Goal: Feedback & Contribution: Contribute content

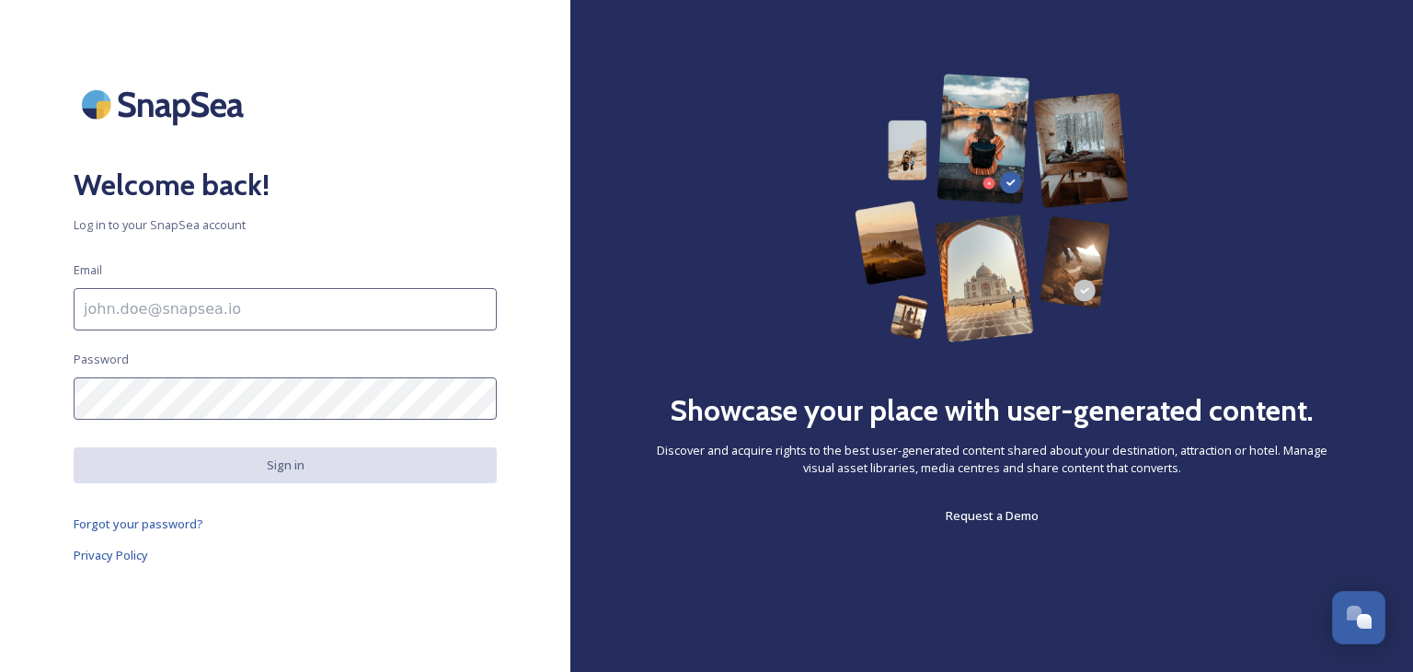
drag, startPoint x: 0, startPoint y: 0, endPoint x: 164, endPoint y: 310, distance: 350.7
click at [164, 310] on input at bounding box center [285, 309] width 423 height 42
type input "[PERSON_NAME][EMAIL_ADDRESS][PERSON_NAME][DOMAIN_NAME]"
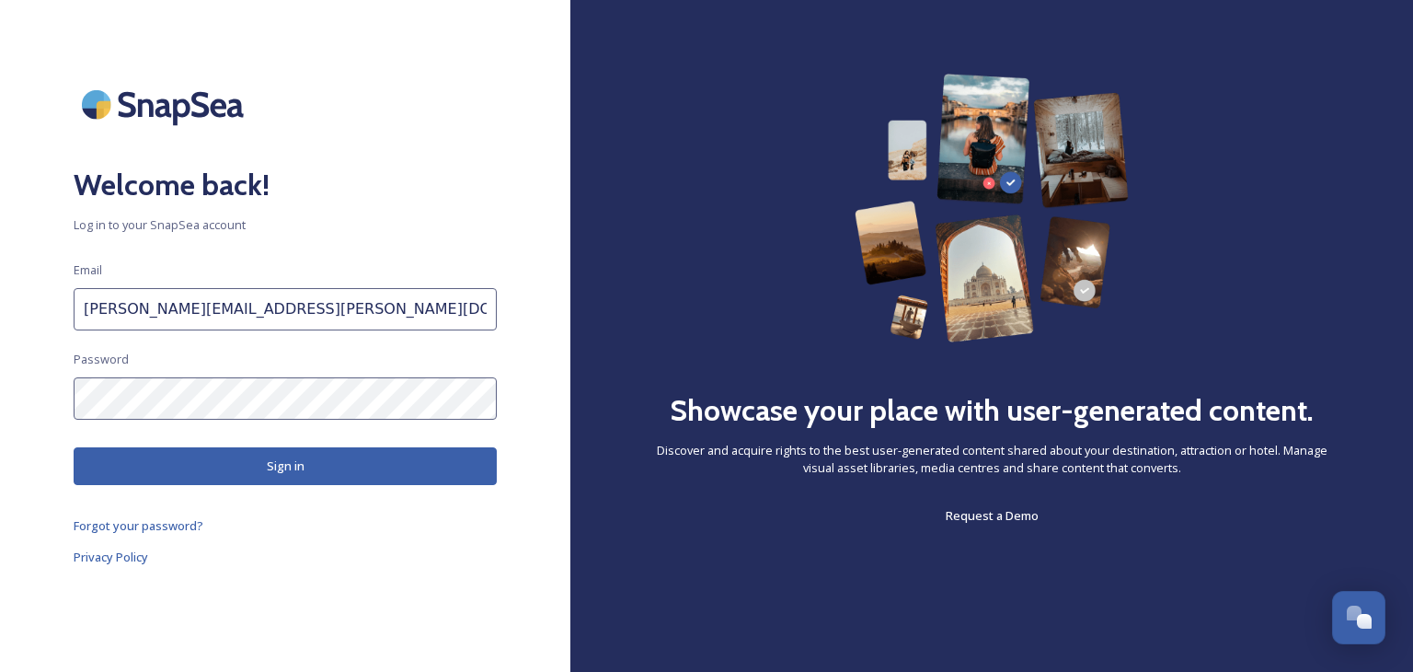
click at [336, 456] on button "Sign in" at bounding box center [285, 466] width 423 height 38
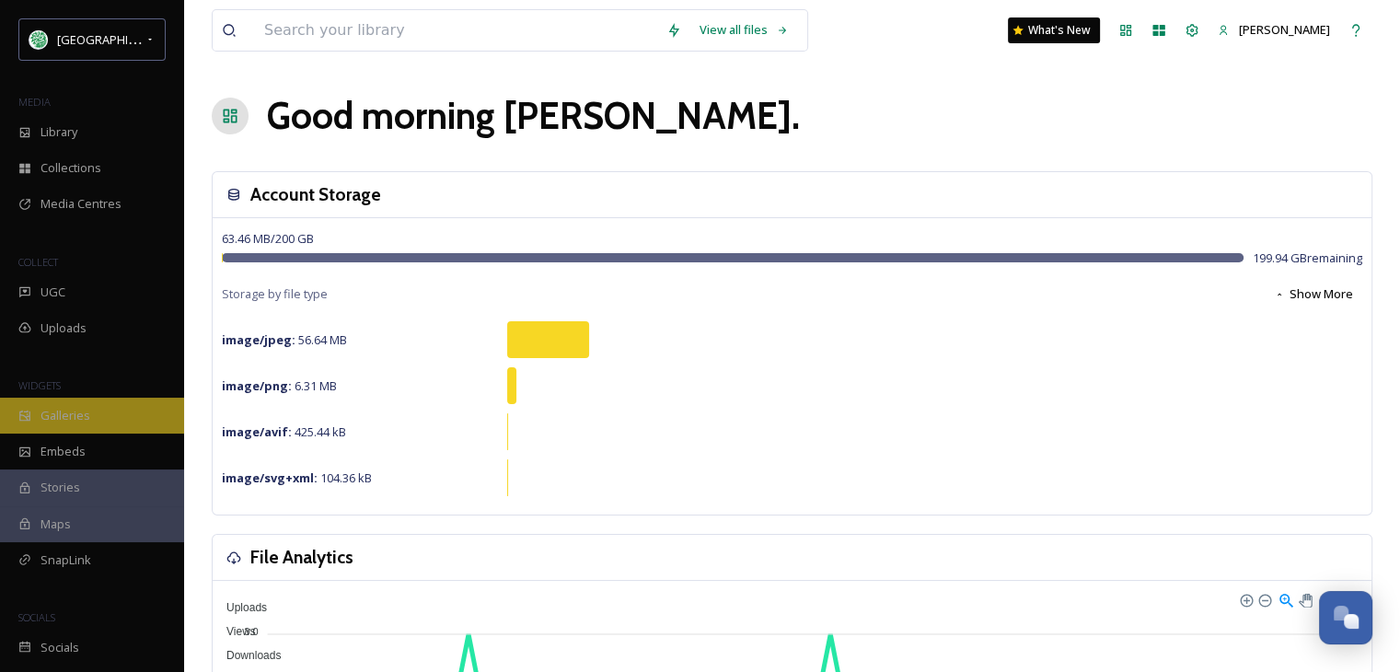
click at [58, 408] on span "Galleries" at bounding box center [65, 415] width 50 height 17
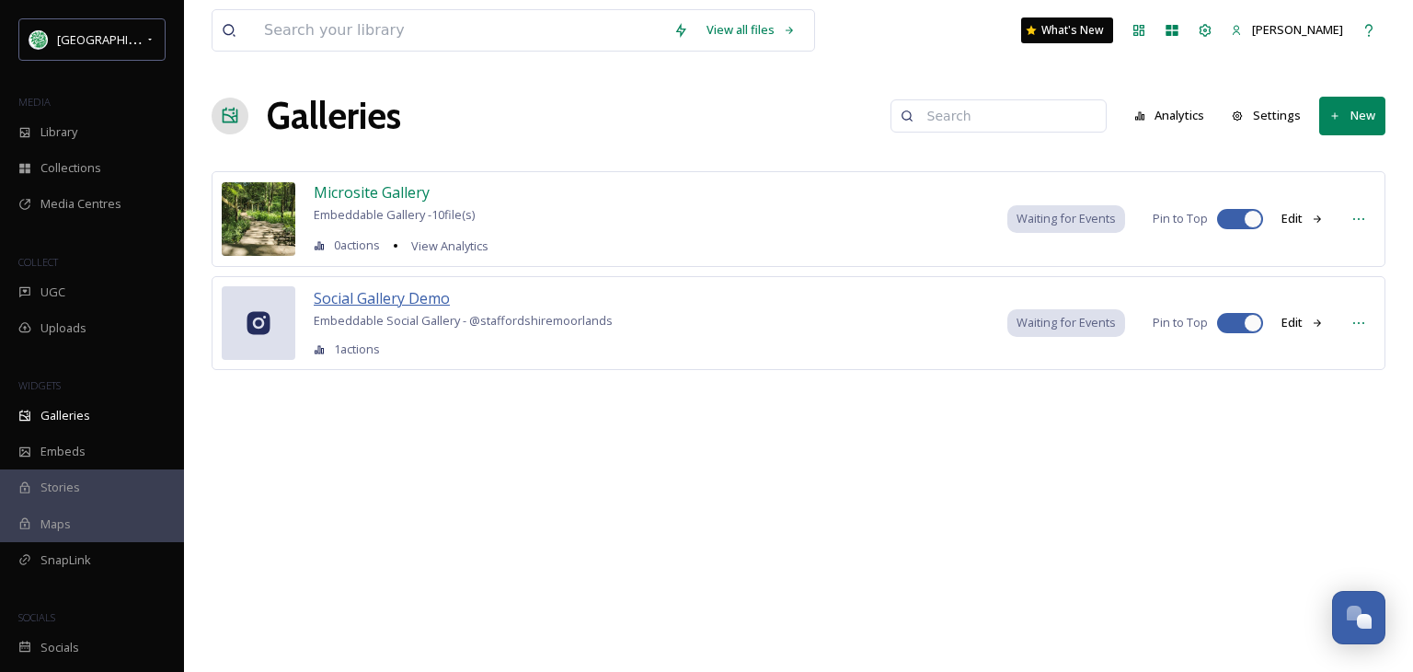
click at [415, 292] on span "Social Gallery Demo" at bounding box center [382, 298] width 136 height 20
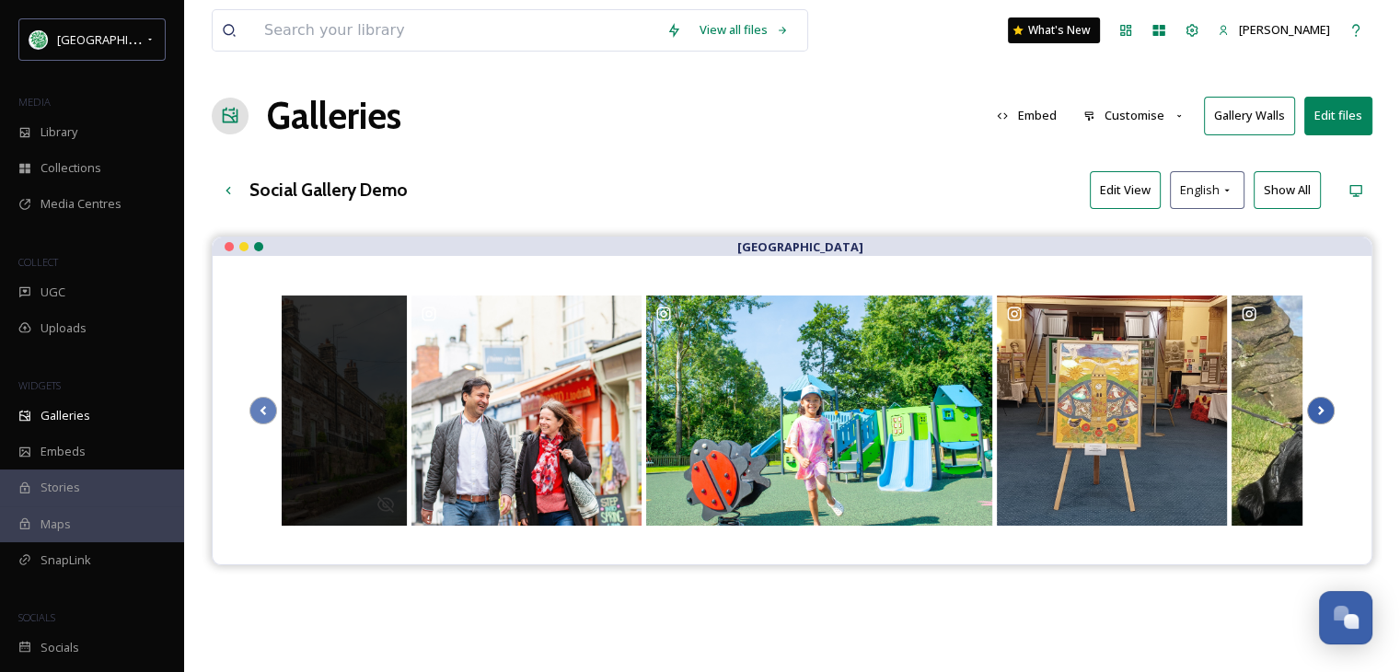
click at [1321, 405] on icon at bounding box center [1321, 411] width 26 height 28
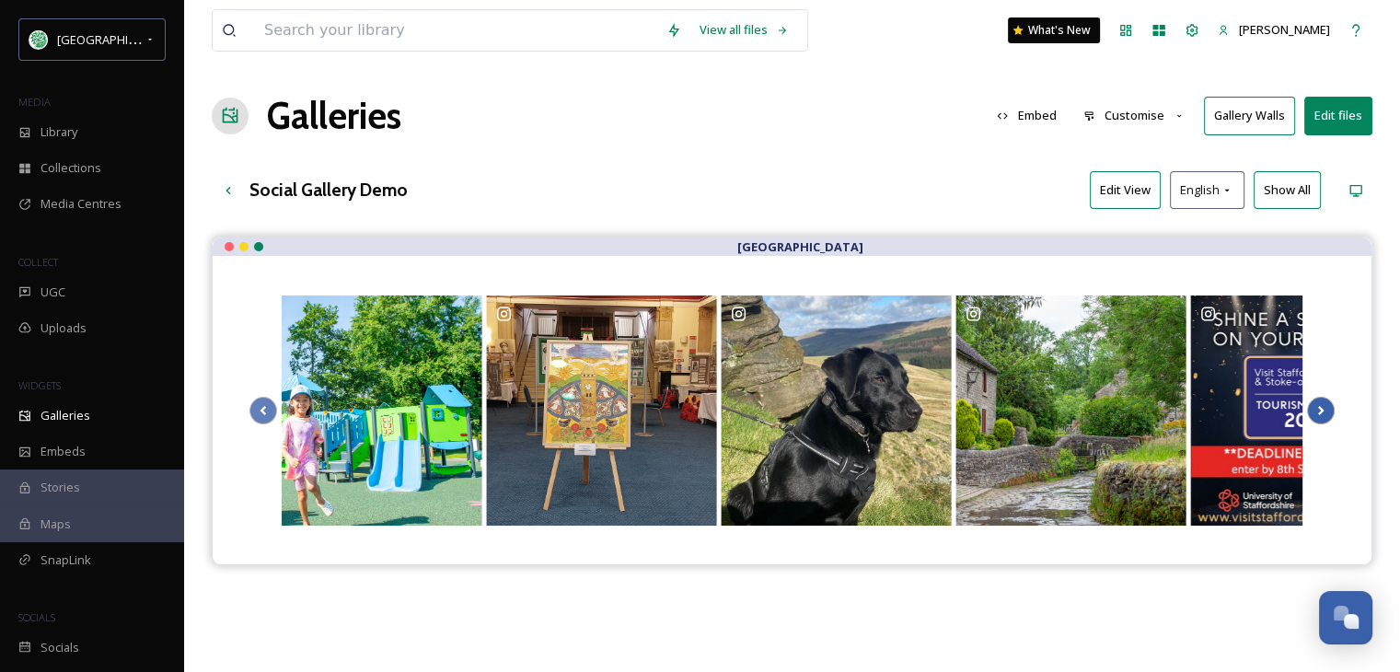
click at [1321, 405] on icon at bounding box center [1321, 411] width 26 height 28
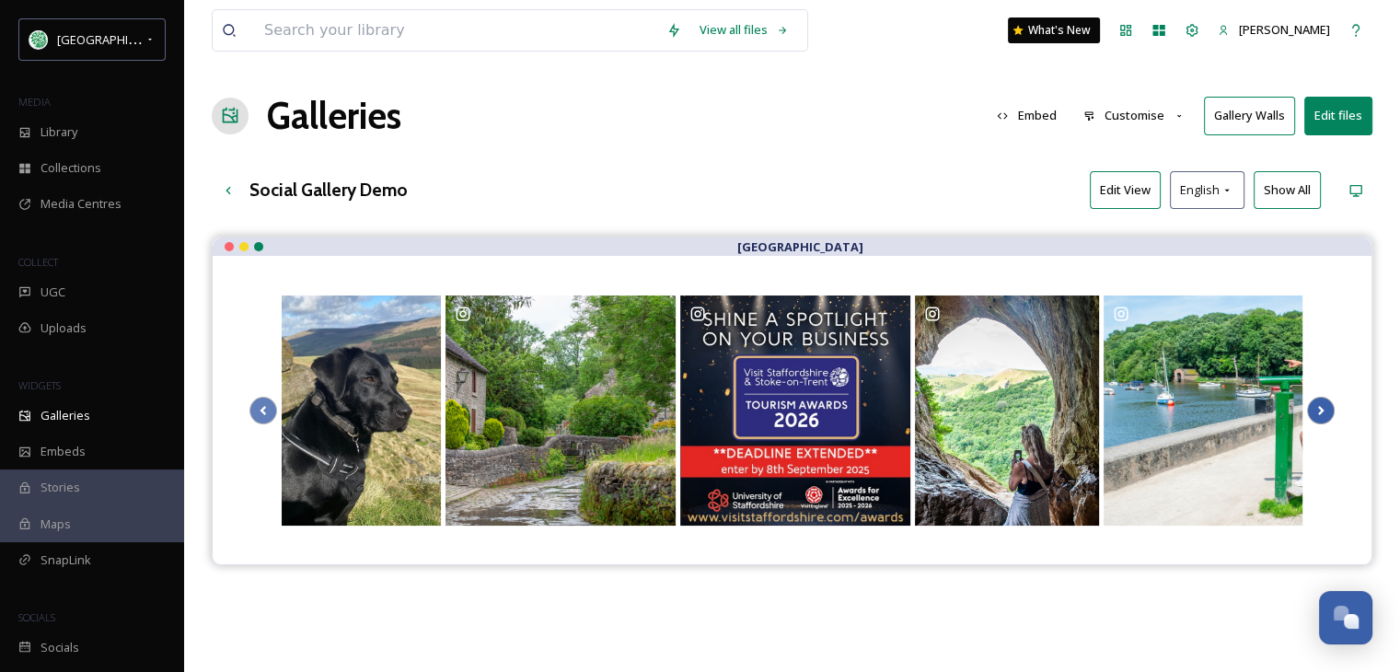
click at [1321, 405] on icon at bounding box center [1321, 411] width 26 height 28
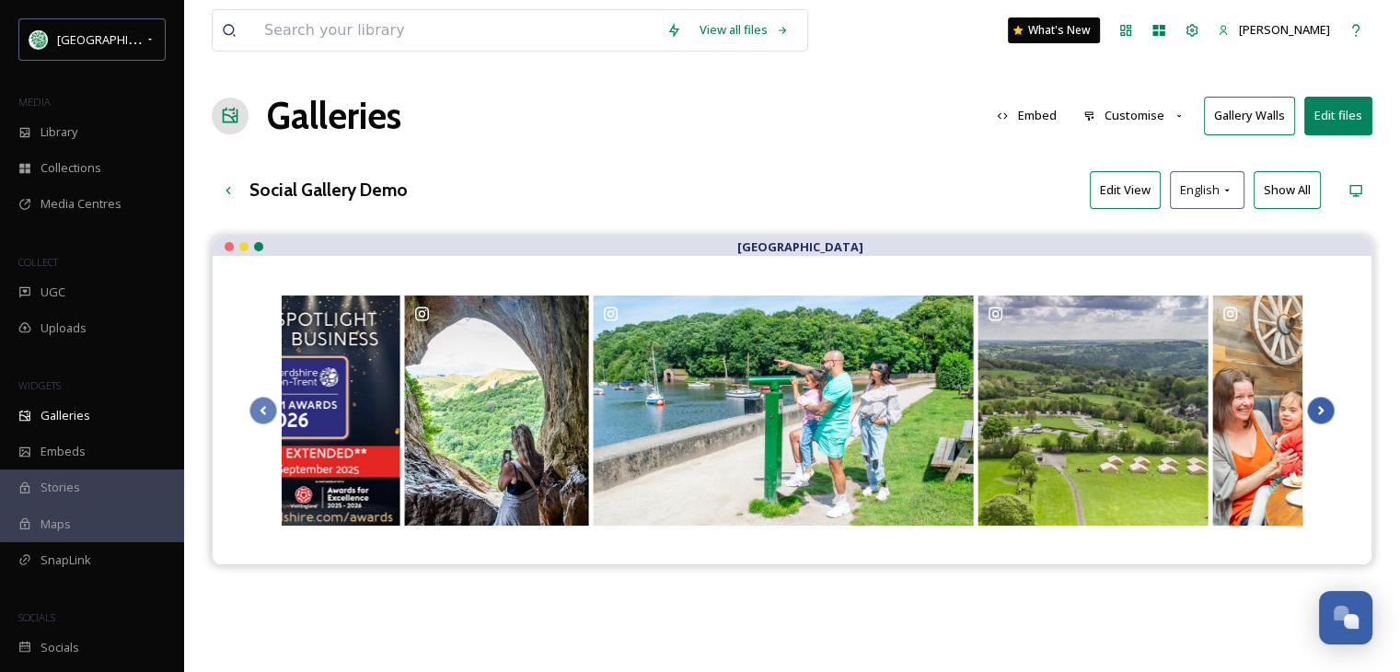
click at [1321, 405] on icon at bounding box center [1321, 411] width 26 height 28
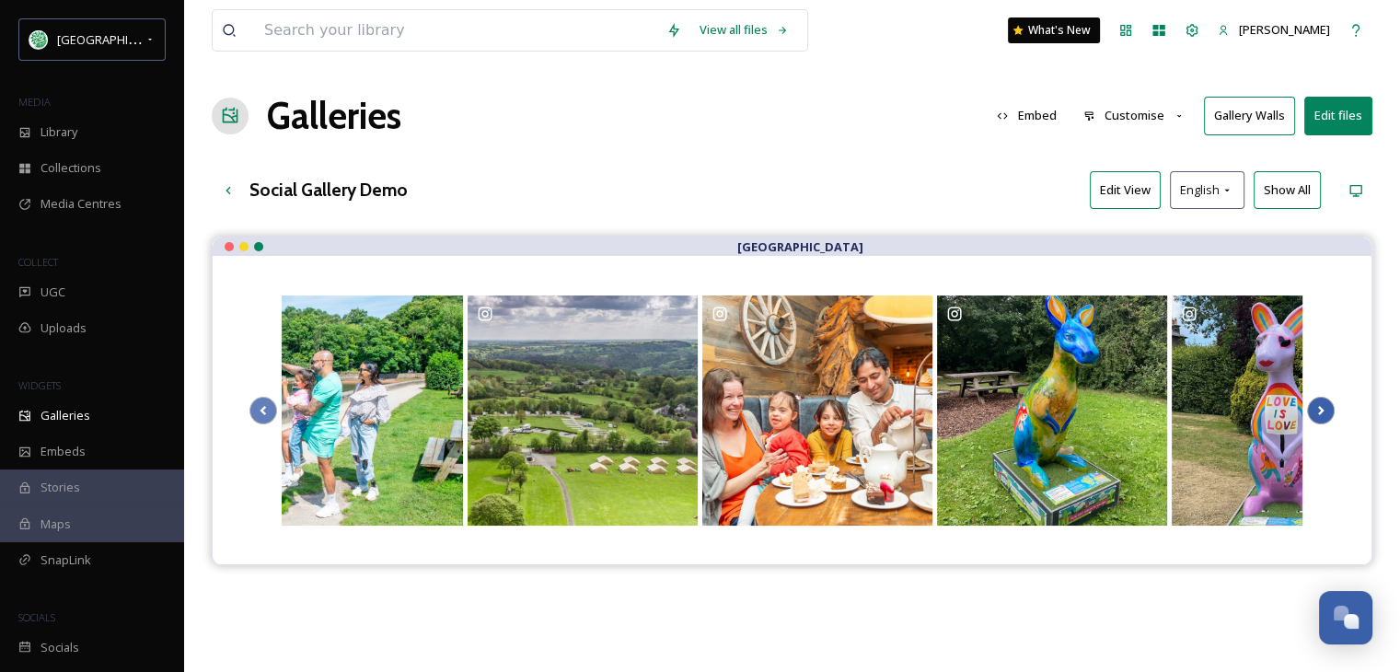
click at [1321, 405] on icon at bounding box center [1321, 411] width 26 height 28
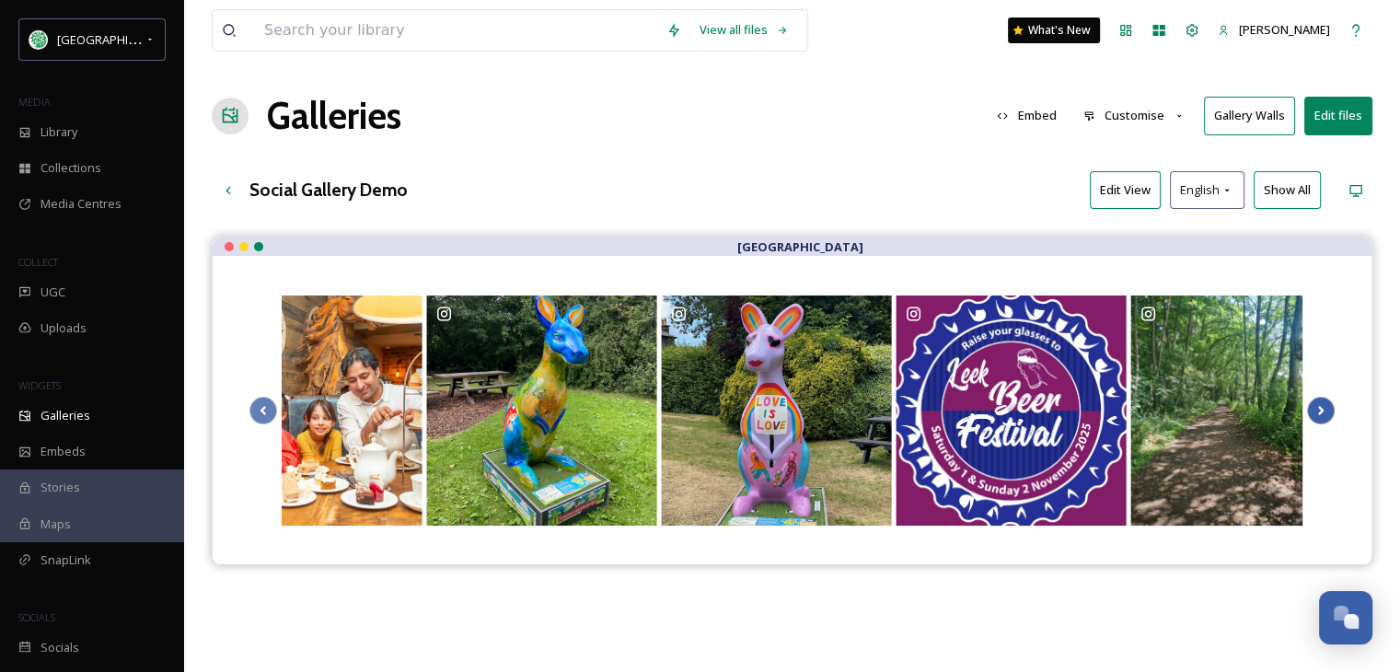
click at [1321, 405] on icon at bounding box center [1321, 411] width 26 height 28
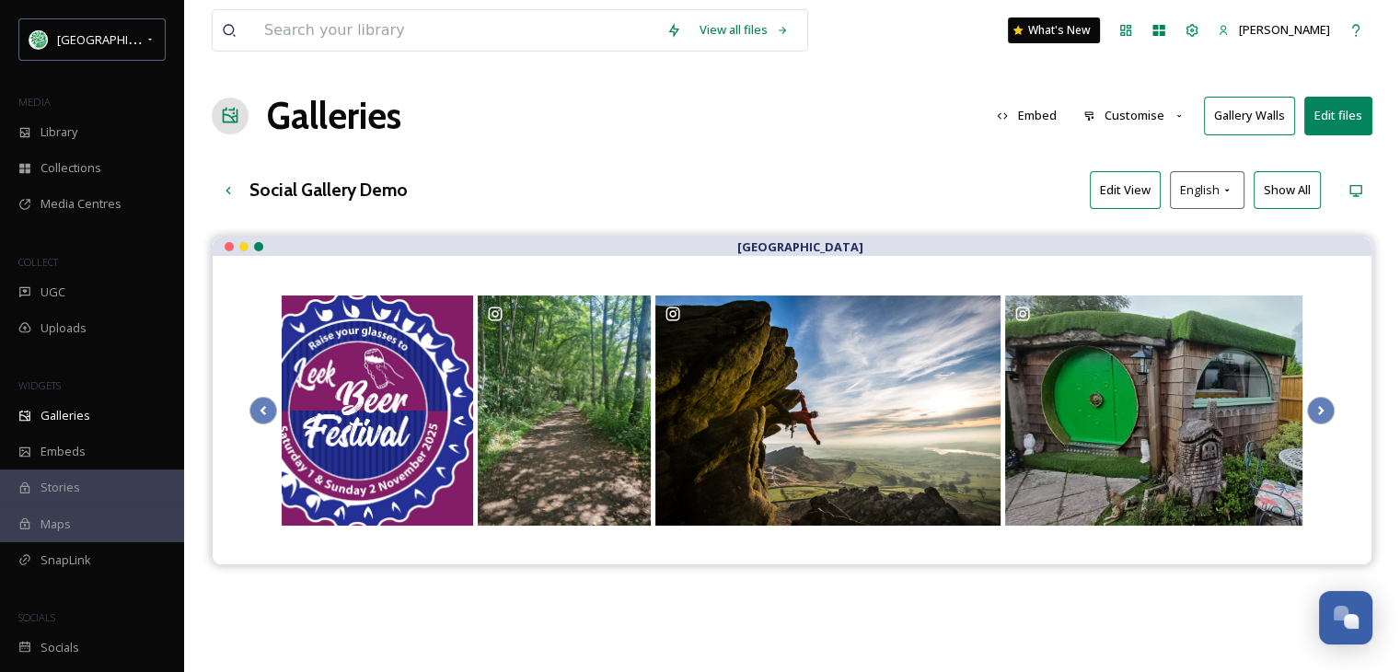
click at [1043, 120] on button "Embed" at bounding box center [1026, 116] width 78 height 36
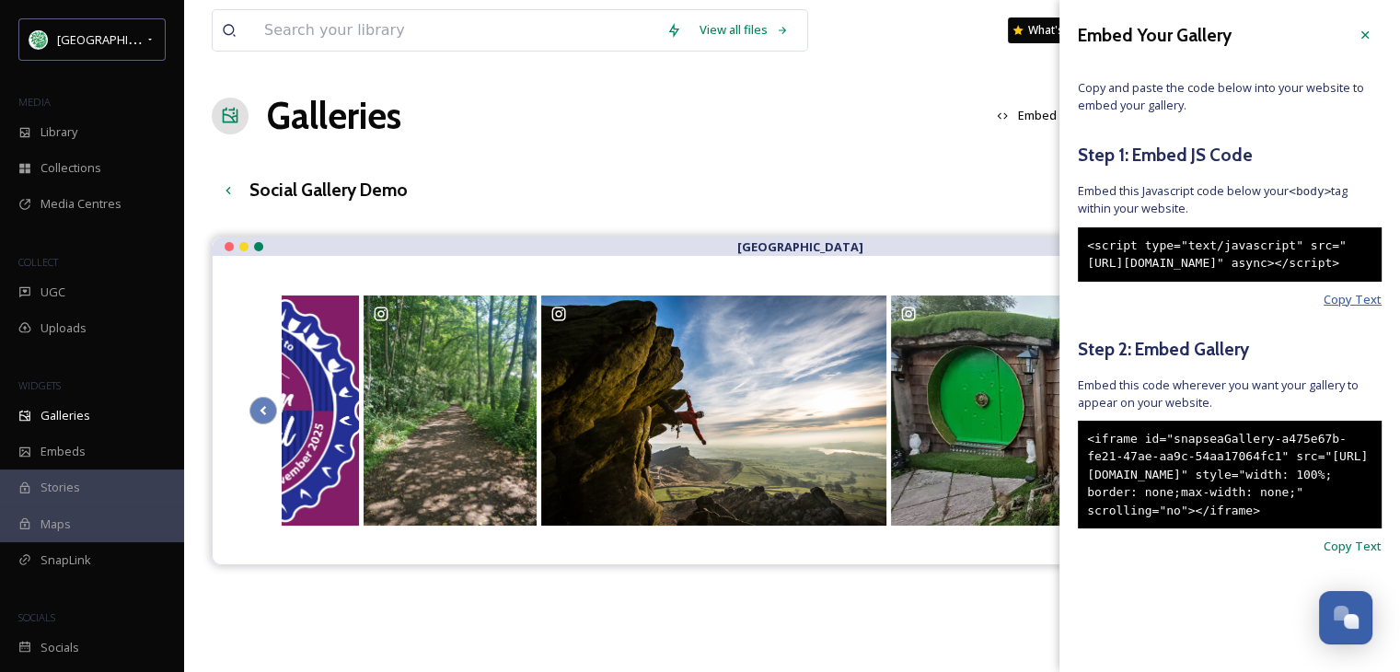
click at [1342, 308] on span "Copy Text" at bounding box center [1352, 299] width 58 height 17
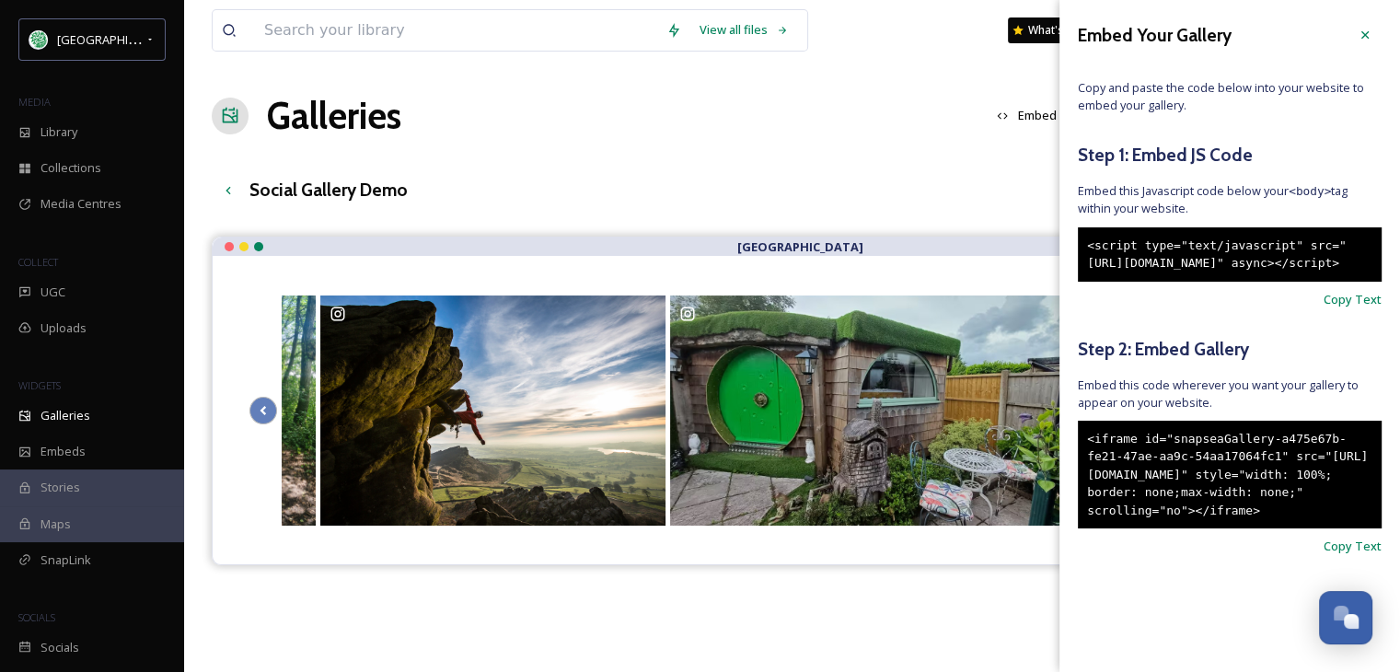
click at [953, 171] on div "Social Gallery Demo Edit View English Show All" at bounding box center [792, 190] width 1160 height 38
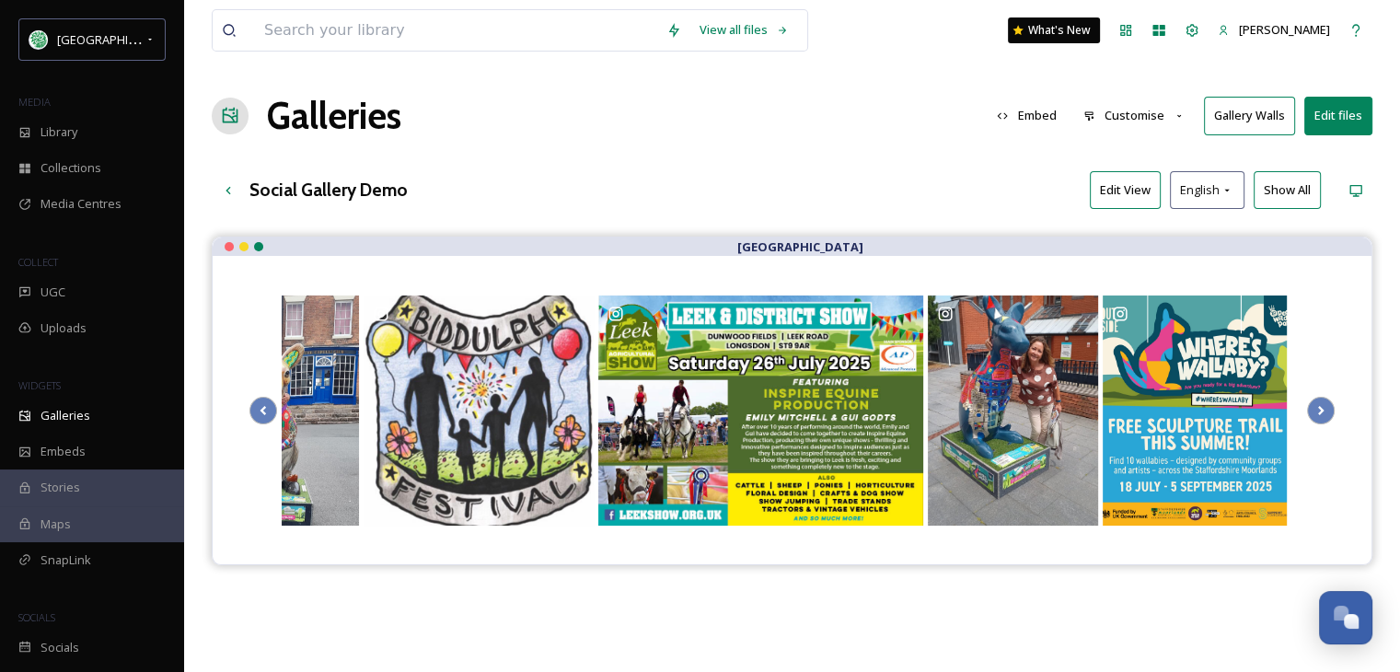
click at [1042, 114] on button "Embed" at bounding box center [1026, 116] width 78 height 36
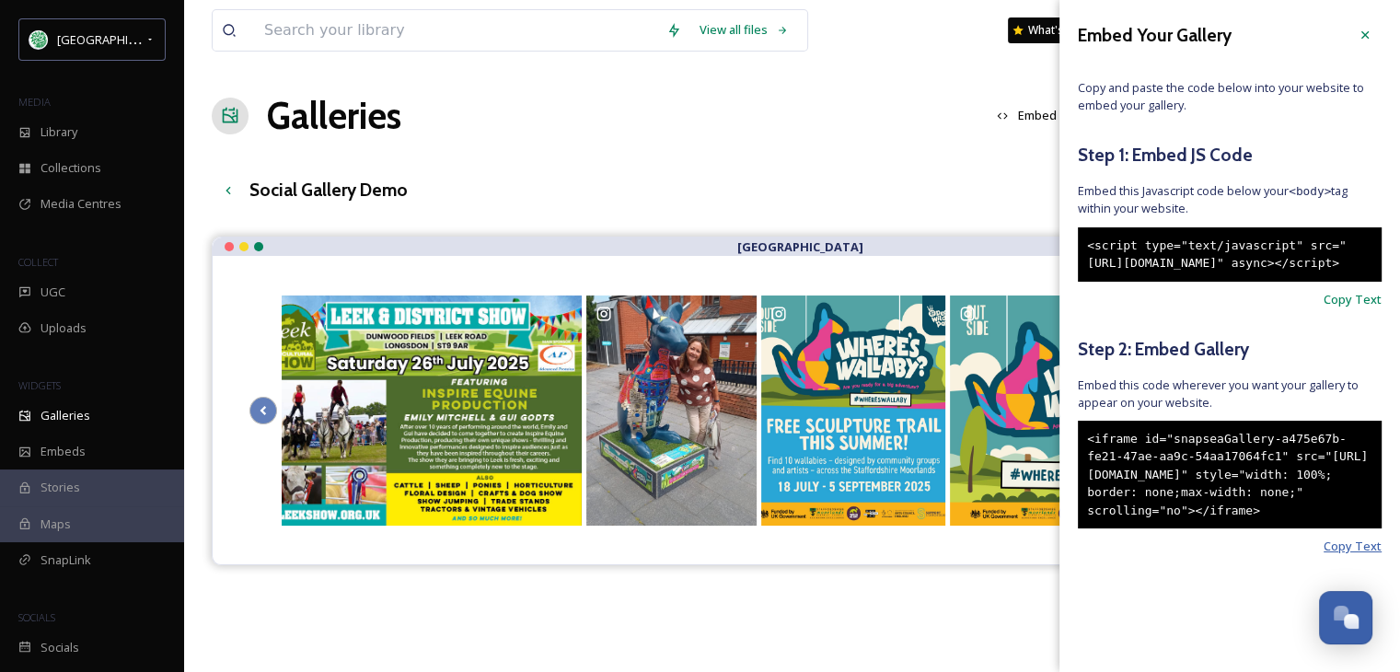
click at [1323, 555] on span "Copy Text" at bounding box center [1352, 545] width 58 height 17
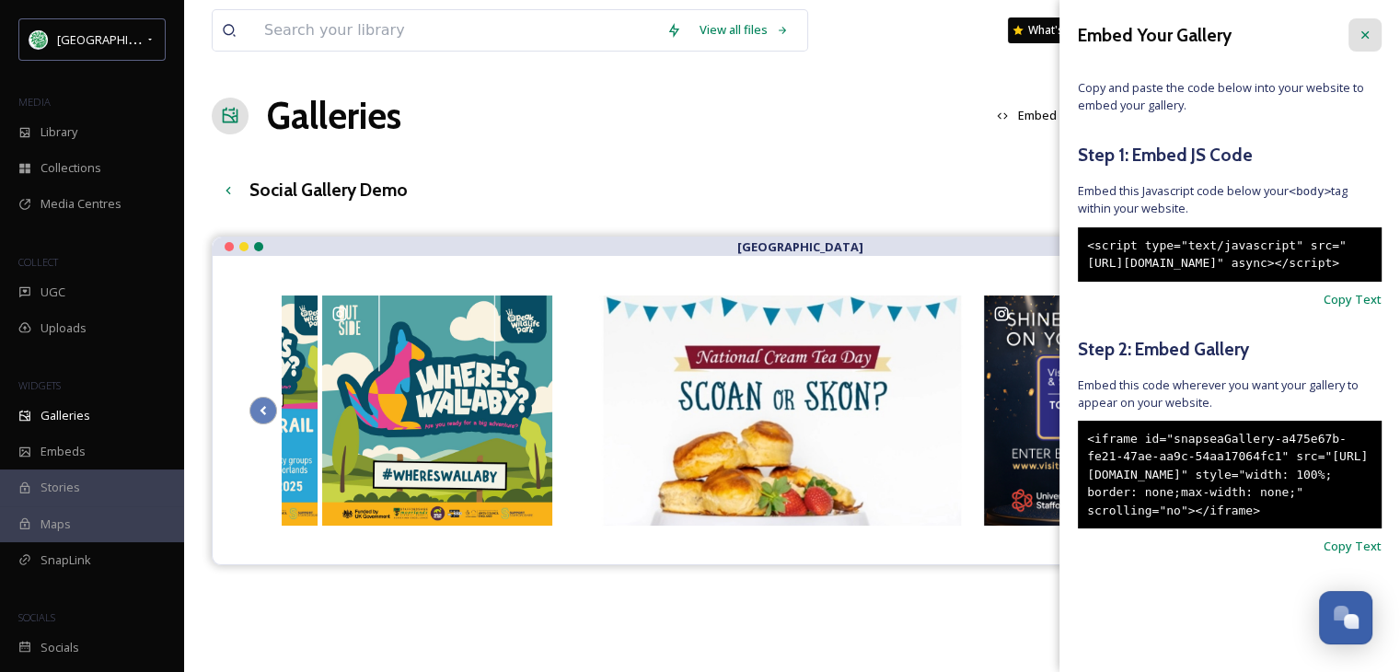
click at [1357, 28] on icon at bounding box center [1364, 35] width 15 height 15
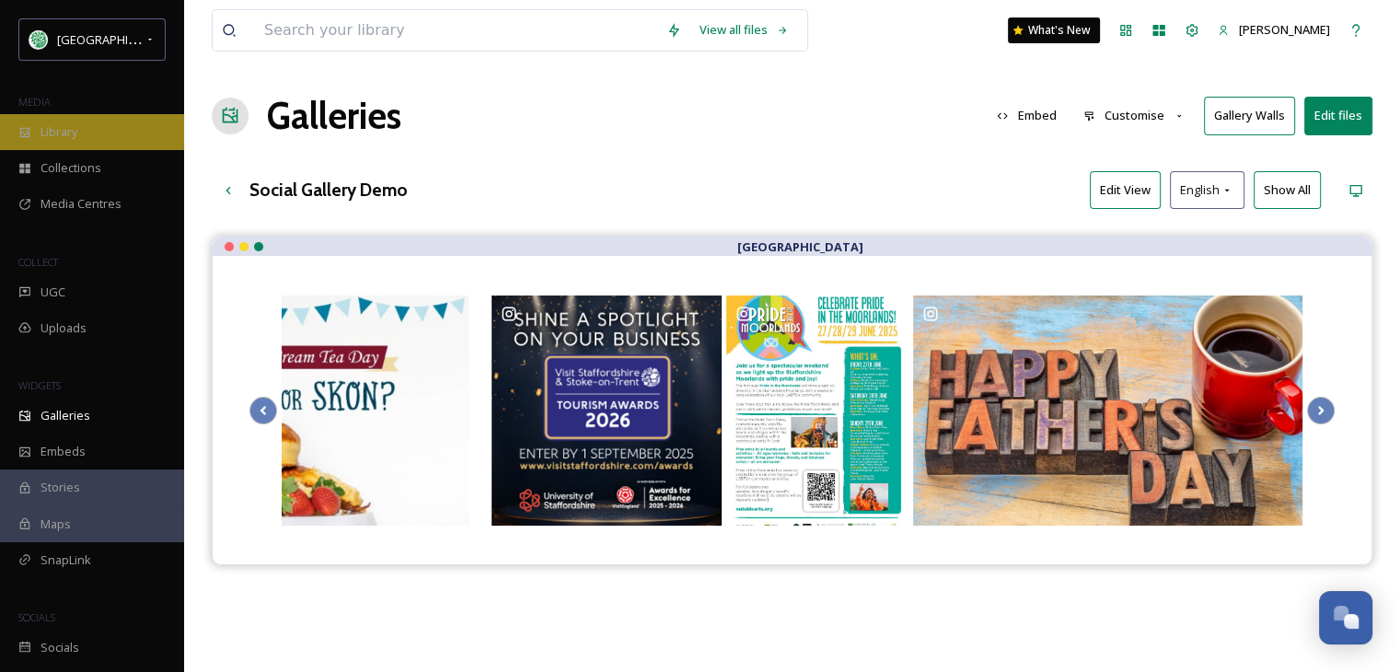
click at [76, 133] on span "Library" at bounding box center [58, 131] width 37 height 17
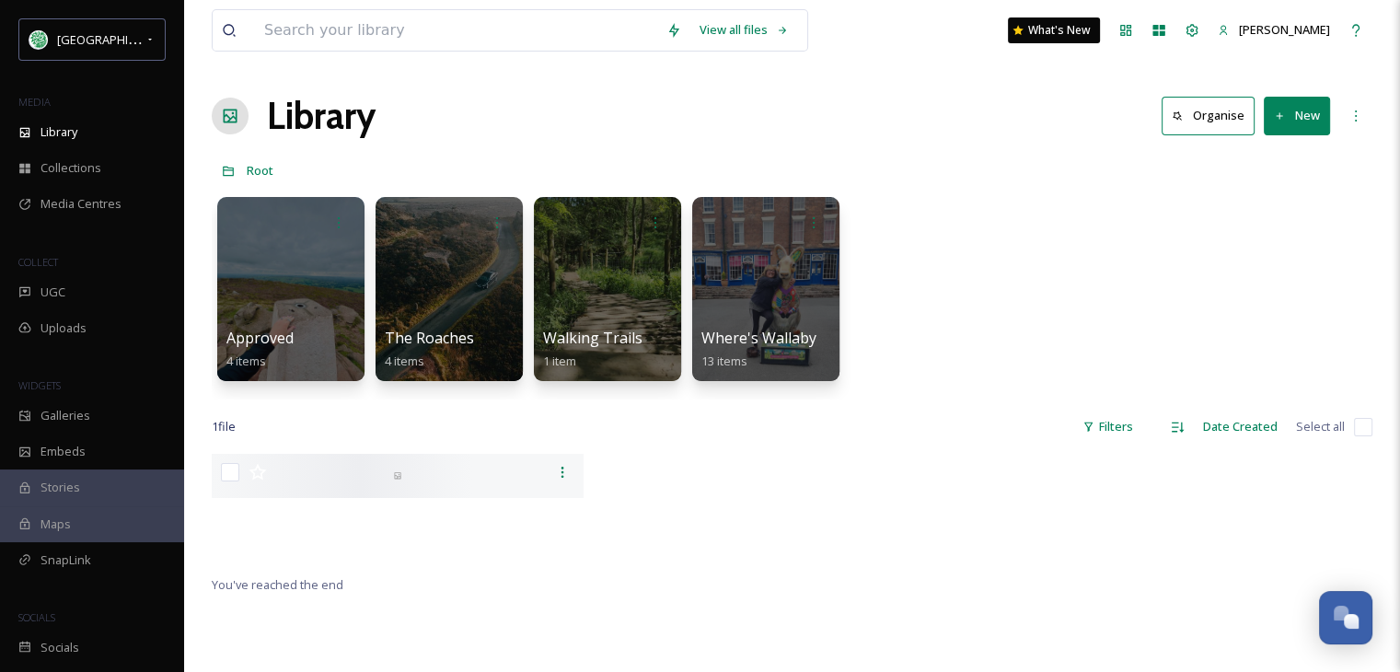
click at [1302, 111] on button "New" at bounding box center [1296, 116] width 66 height 38
click at [1149, 191] on div "Approved 4 items The Roaches 4 items Walking Trails 1 item Where's Wallaby 13 i…" at bounding box center [792, 294] width 1160 height 212
click at [132, 202] on div "Media Centres" at bounding box center [92, 204] width 184 height 36
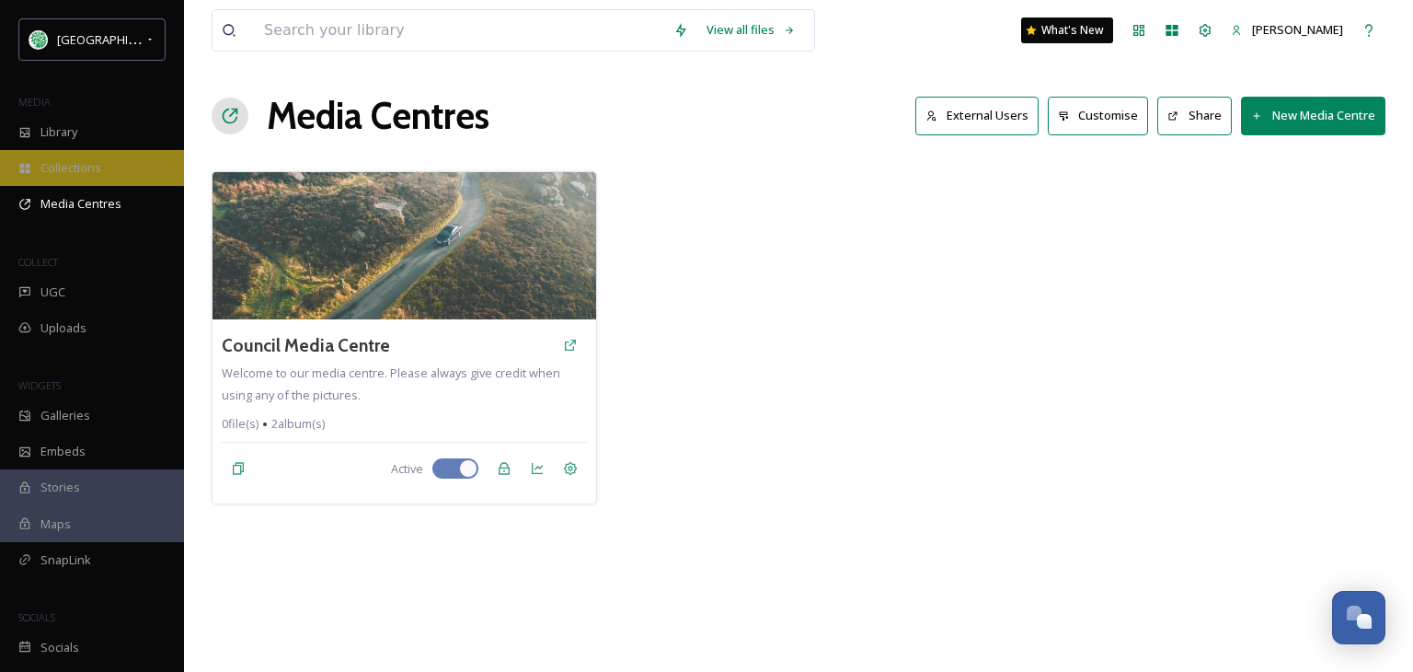
click at [114, 170] on div "Collections" at bounding box center [92, 168] width 184 height 36
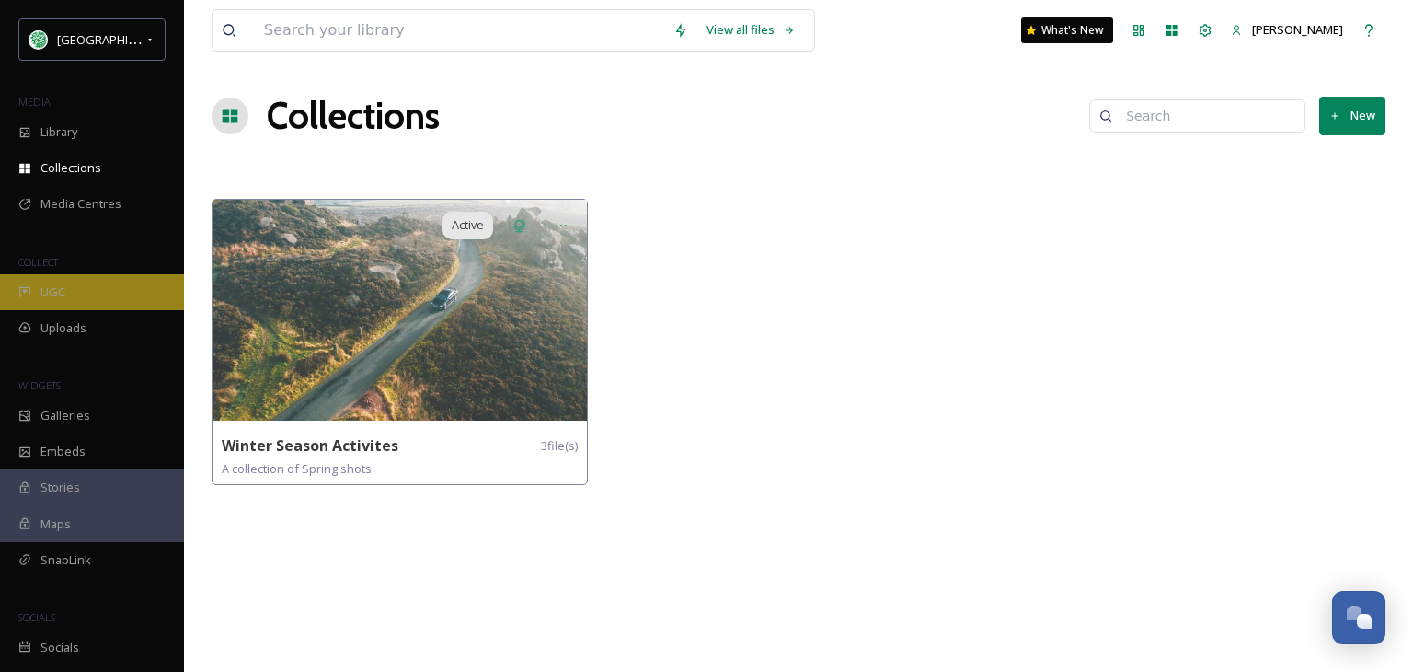
click at [68, 284] on div "UGC" at bounding box center [92, 292] width 184 height 36
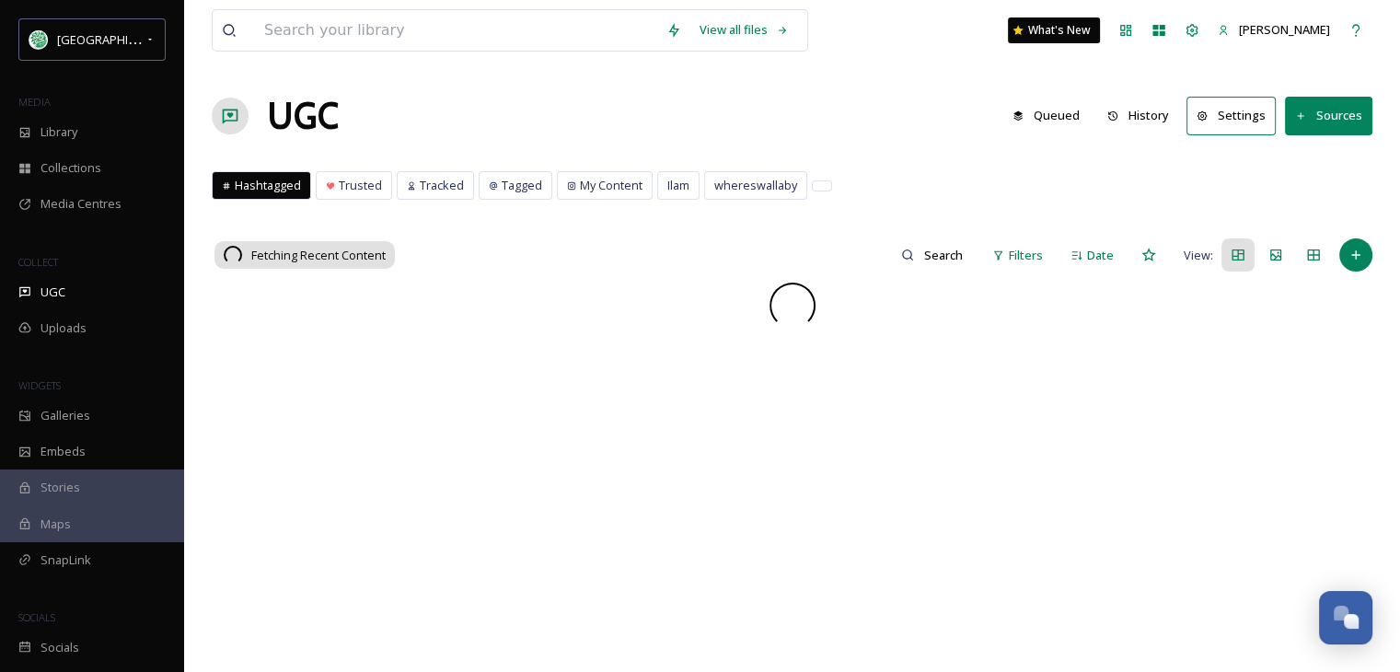
click at [1342, 115] on button "Sources" at bounding box center [1328, 116] width 87 height 38
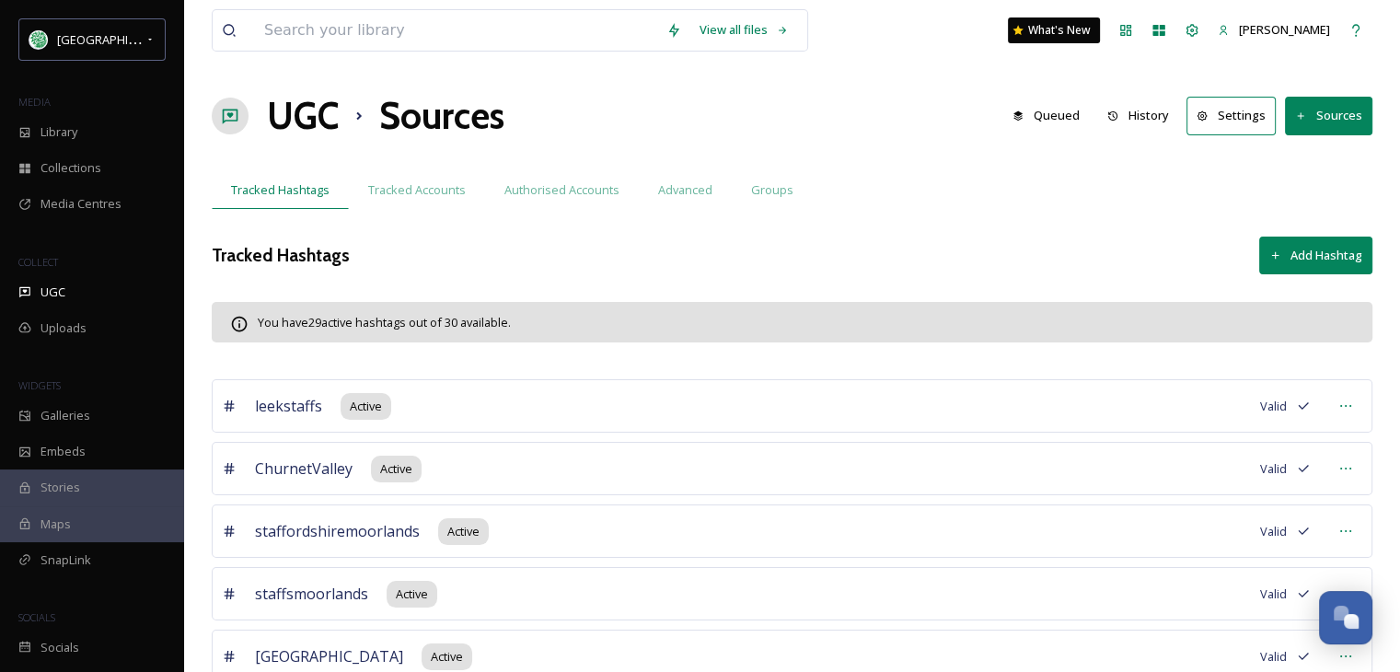
click at [1320, 248] on button "Add Hashtag" at bounding box center [1315, 255] width 113 height 38
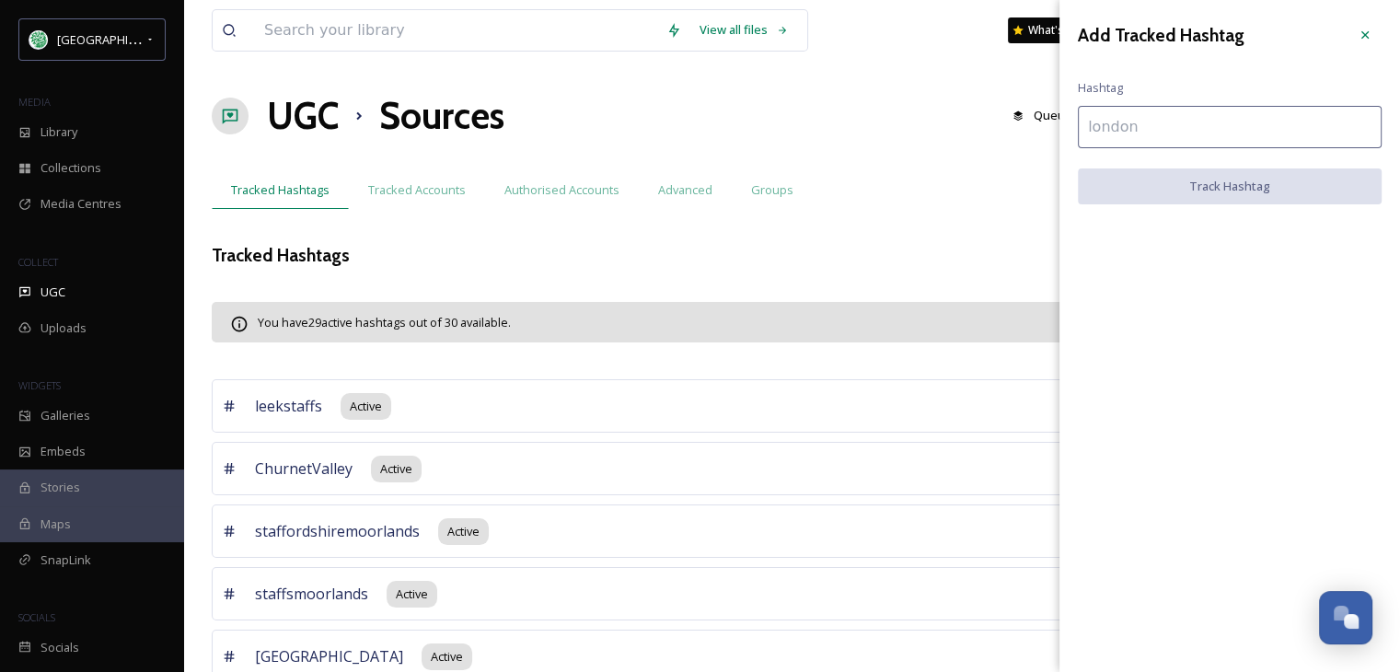
click at [1126, 129] on input at bounding box center [1229, 127] width 304 height 42
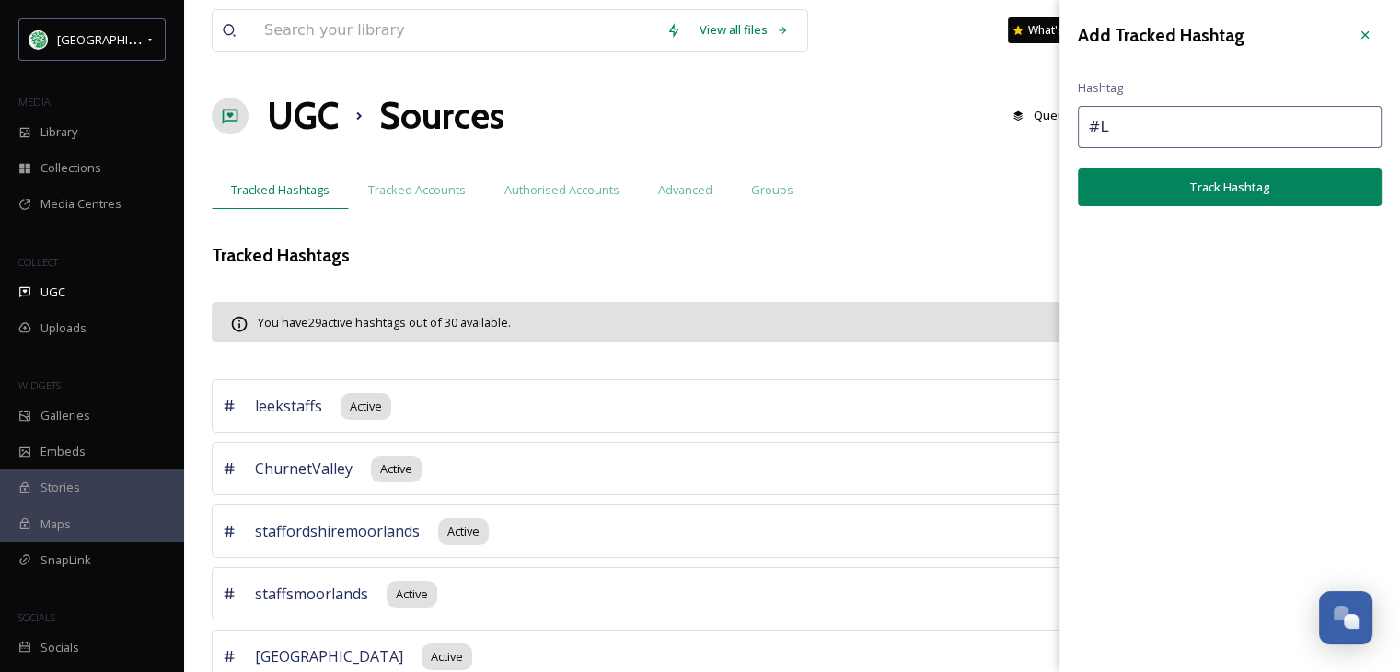
type input "#"
type input "#leekbeerfestival"
click at [1207, 186] on button "Track Hashtag" at bounding box center [1229, 187] width 304 height 38
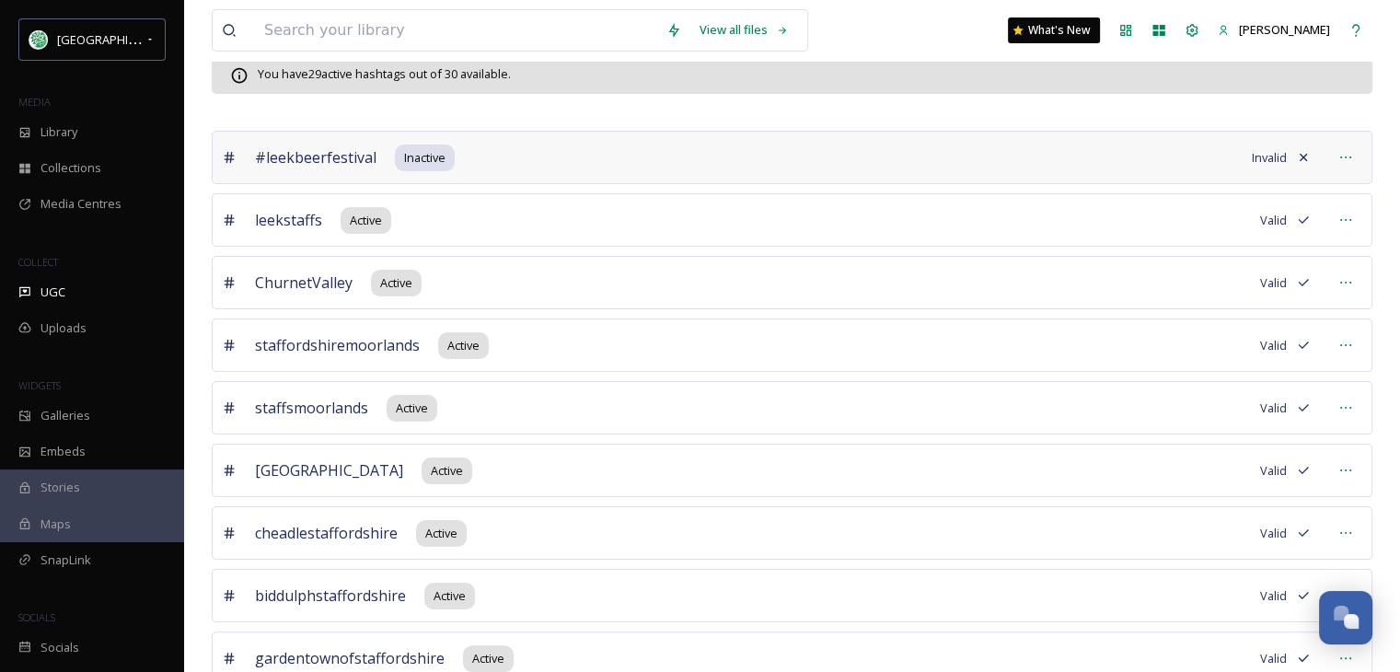
scroll to position [276, 0]
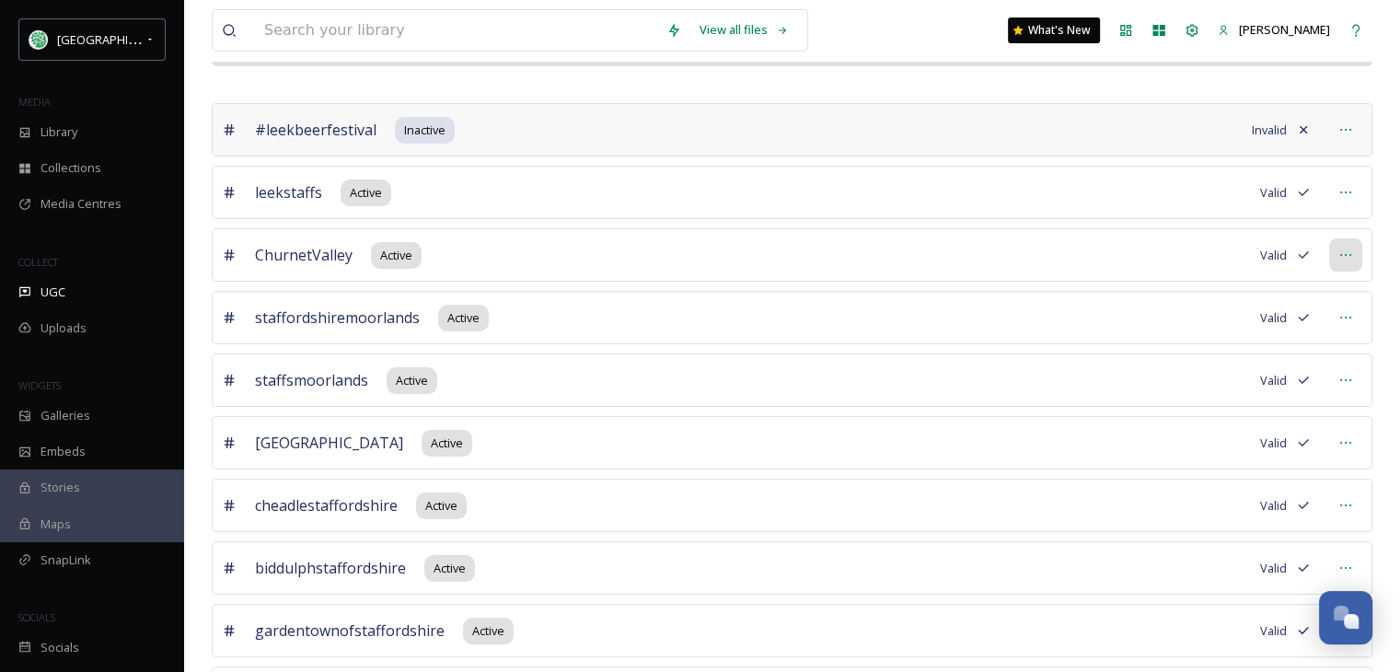
click at [1345, 255] on icon at bounding box center [1345, 255] width 15 height 15
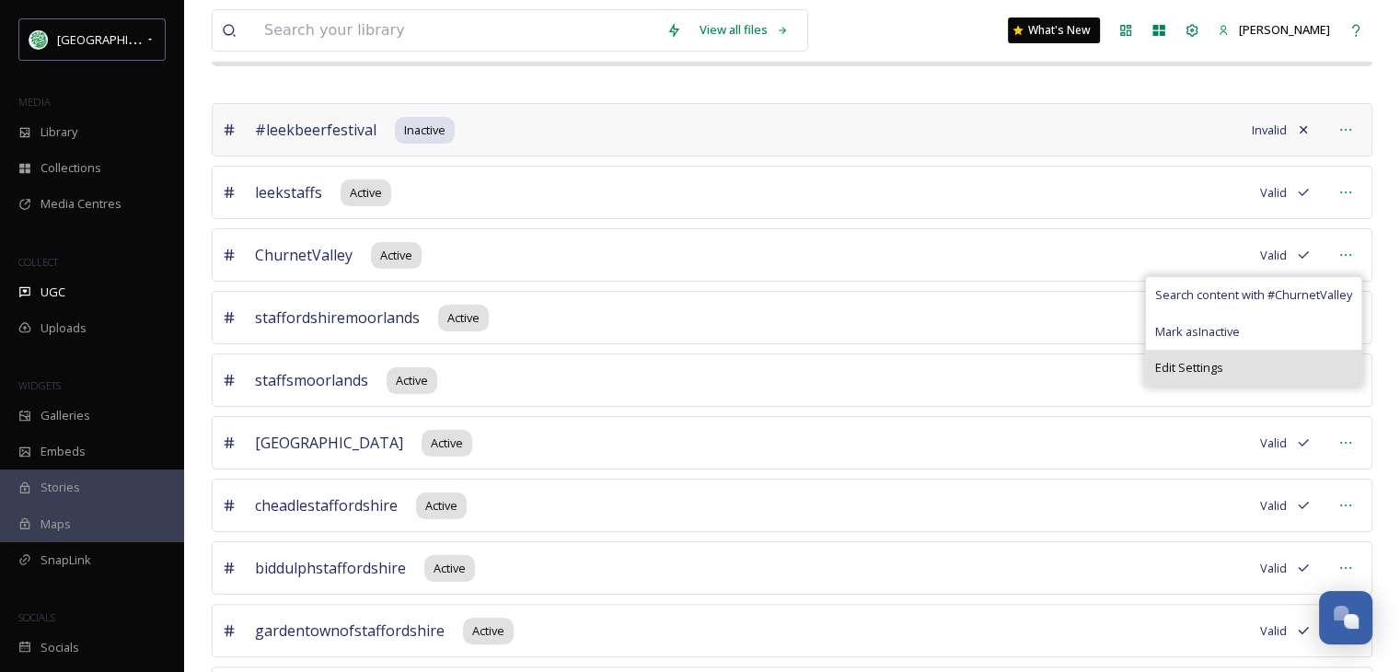
click at [1189, 370] on span "Edit Settings" at bounding box center [1189, 367] width 68 height 17
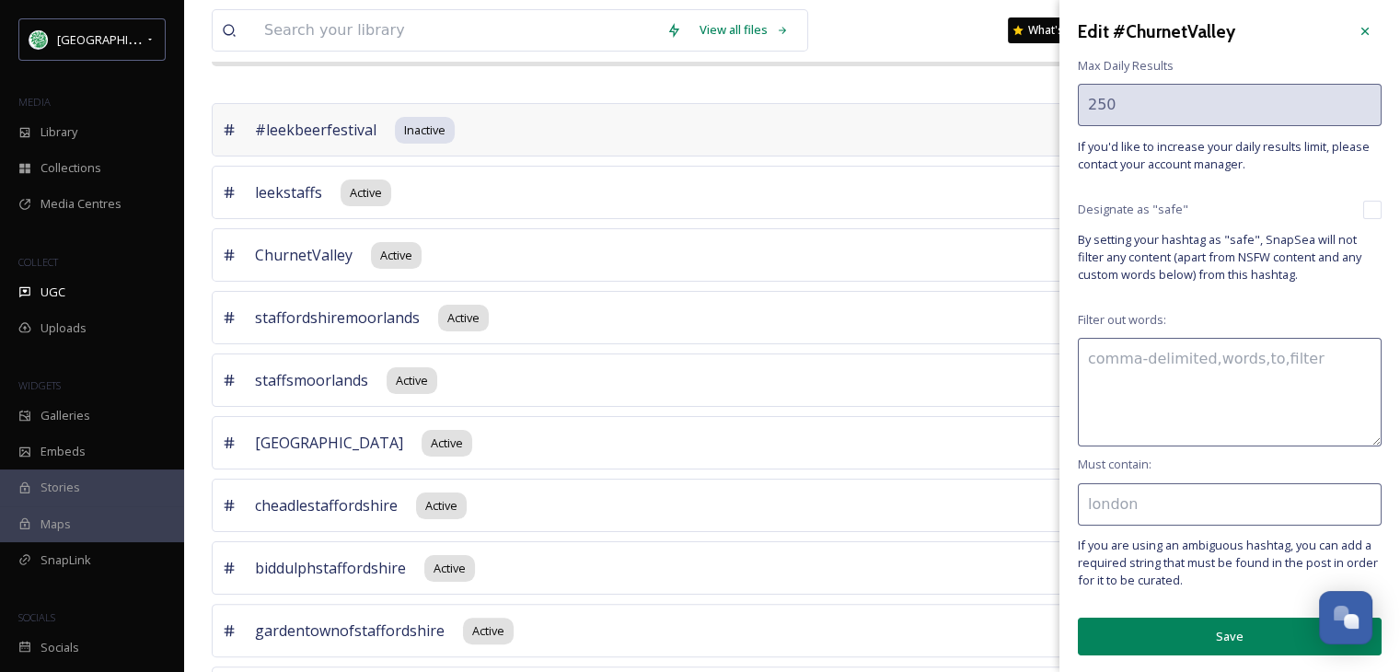
scroll to position [0, 0]
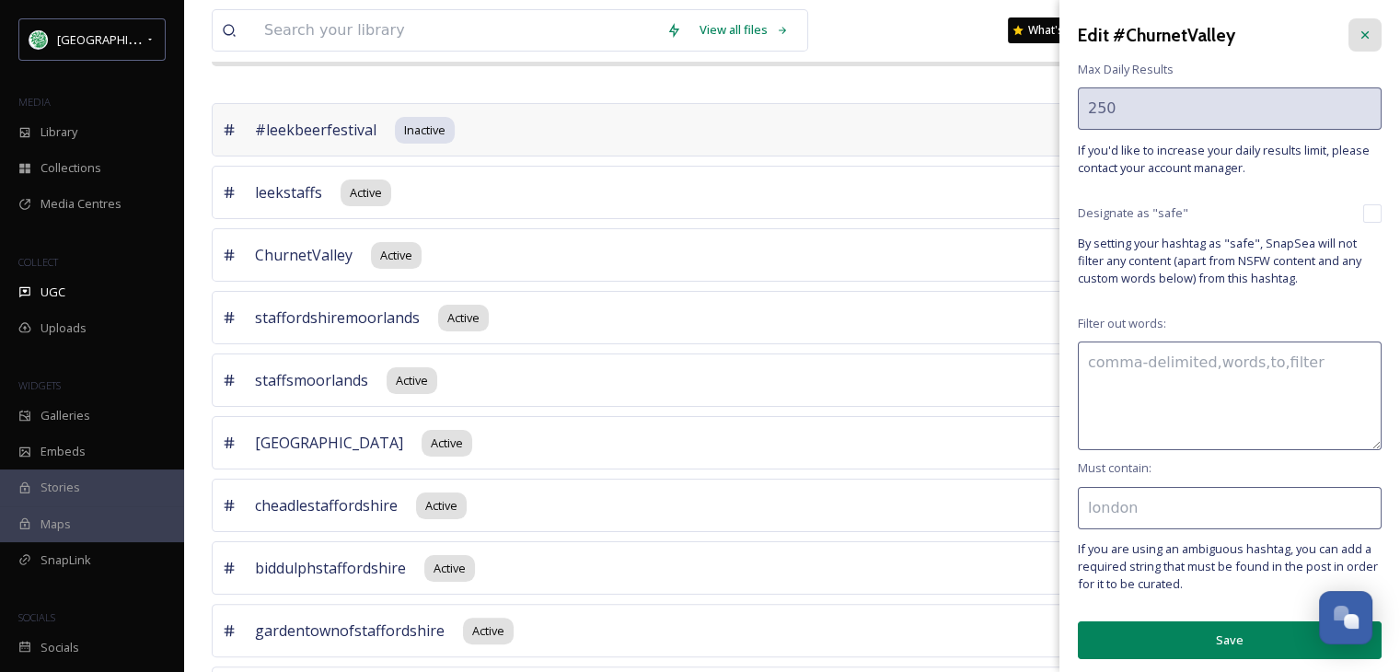
click at [1357, 33] on icon at bounding box center [1364, 35] width 15 height 15
